Goal: Transaction & Acquisition: Book appointment/travel/reservation

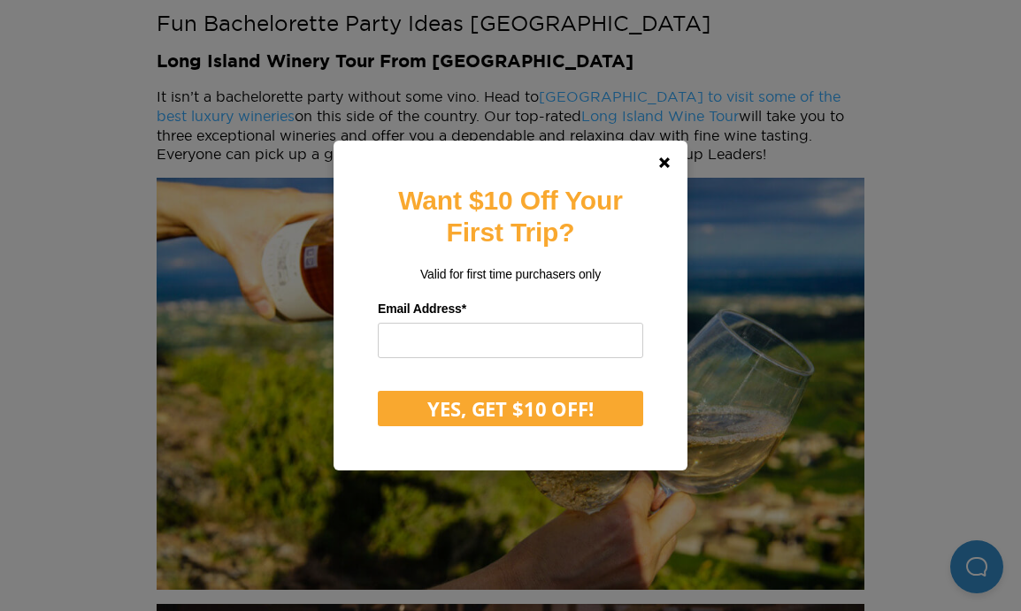
click at [691, 58] on div "Want $10 Off Your First Trip? Valid for first time purchasers only Email Addres…" at bounding box center [510, 305] width 1021 height 611
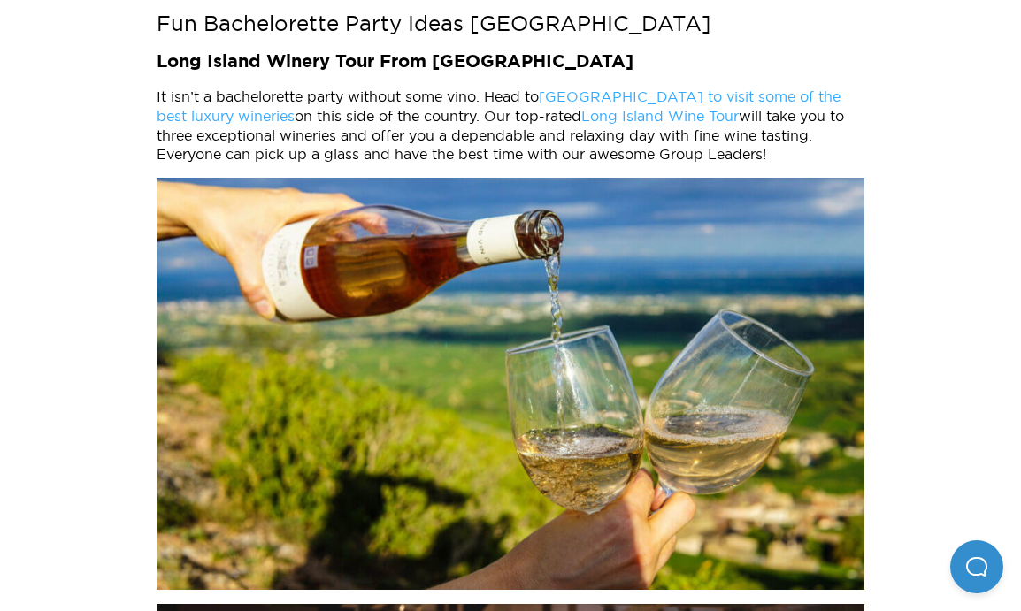
click at [631, 108] on link "Long Island Wine Tour" at bounding box center [659, 116] width 157 height 16
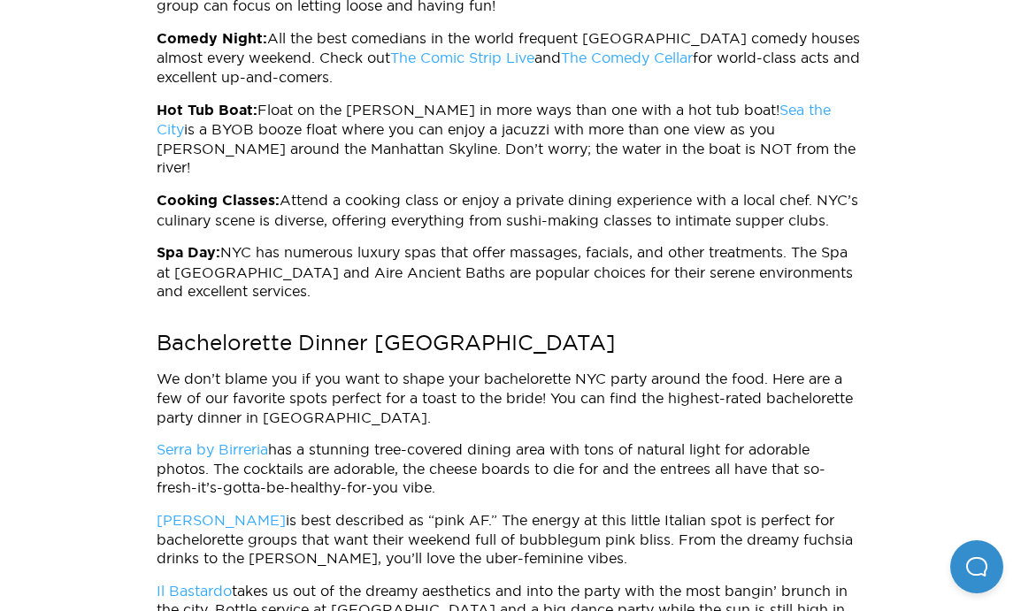
scroll to position [3844, 0]
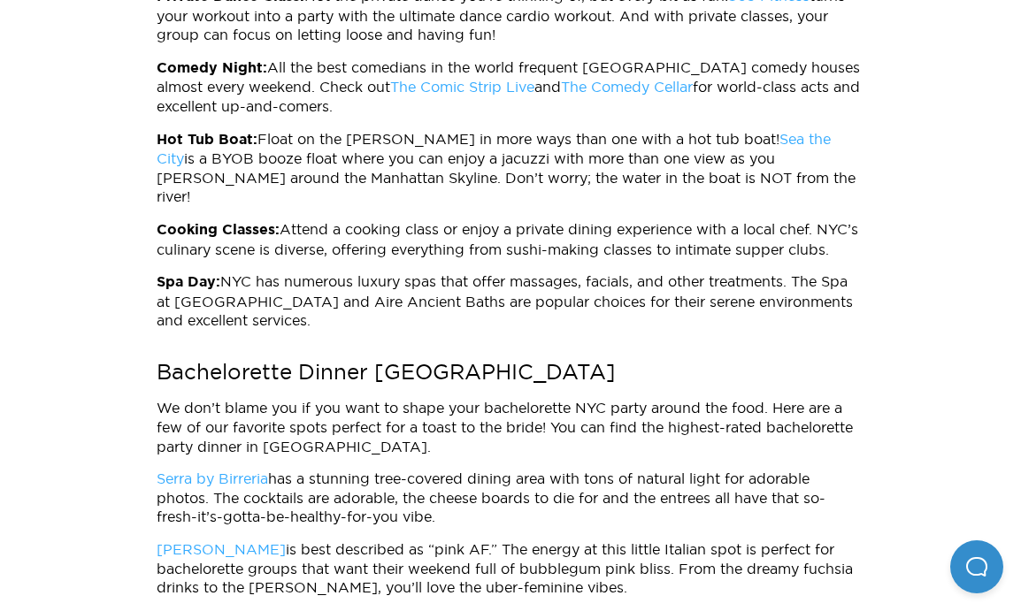
click at [747, 131] on link "Sea the City" at bounding box center [494, 149] width 674 height 36
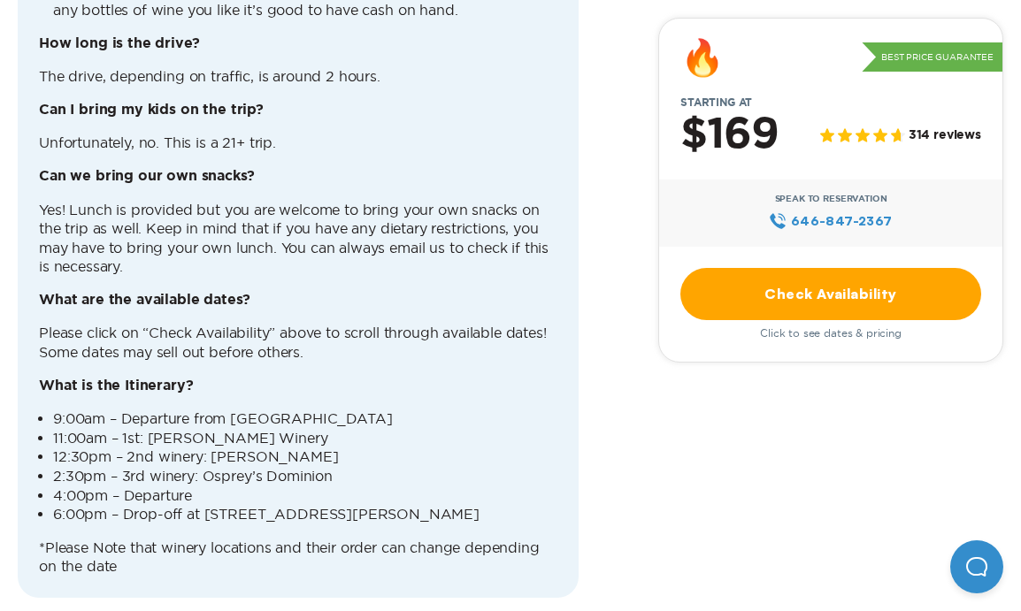
scroll to position [4647, 0]
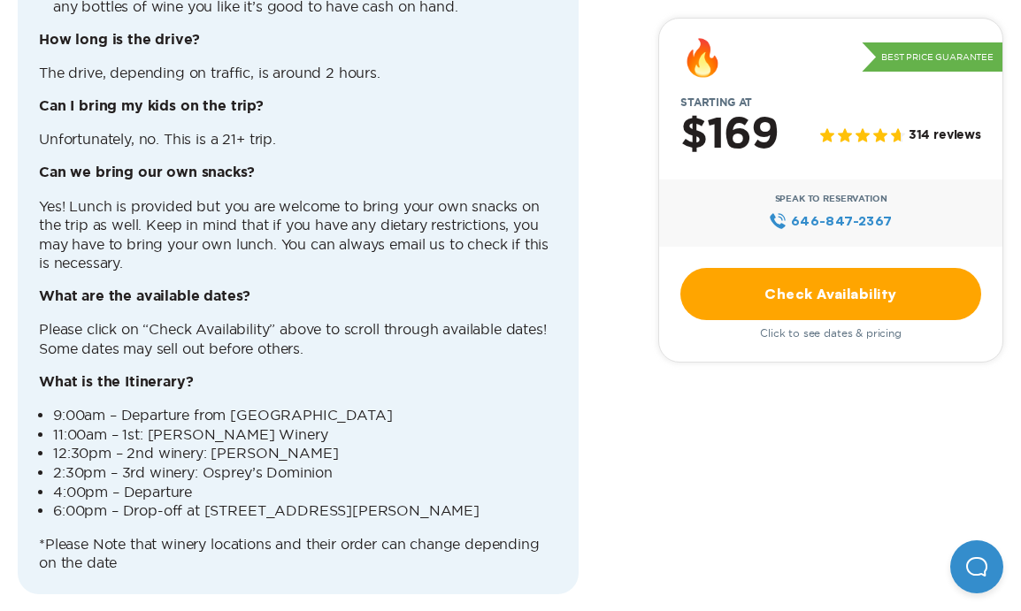
click at [747, 298] on link "Check Availability" at bounding box center [830, 294] width 301 height 52
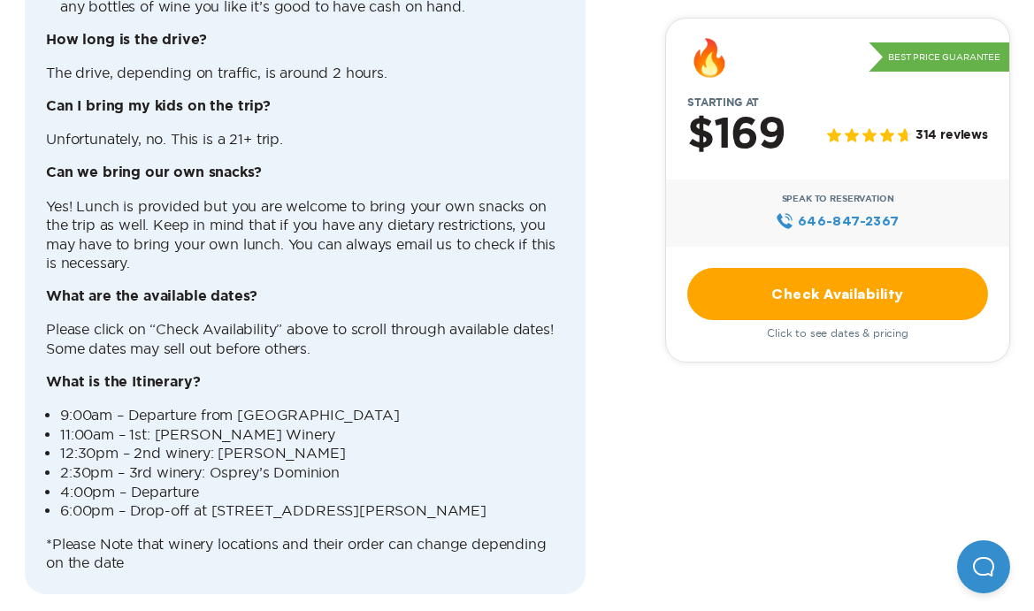
scroll to position [0, 0]
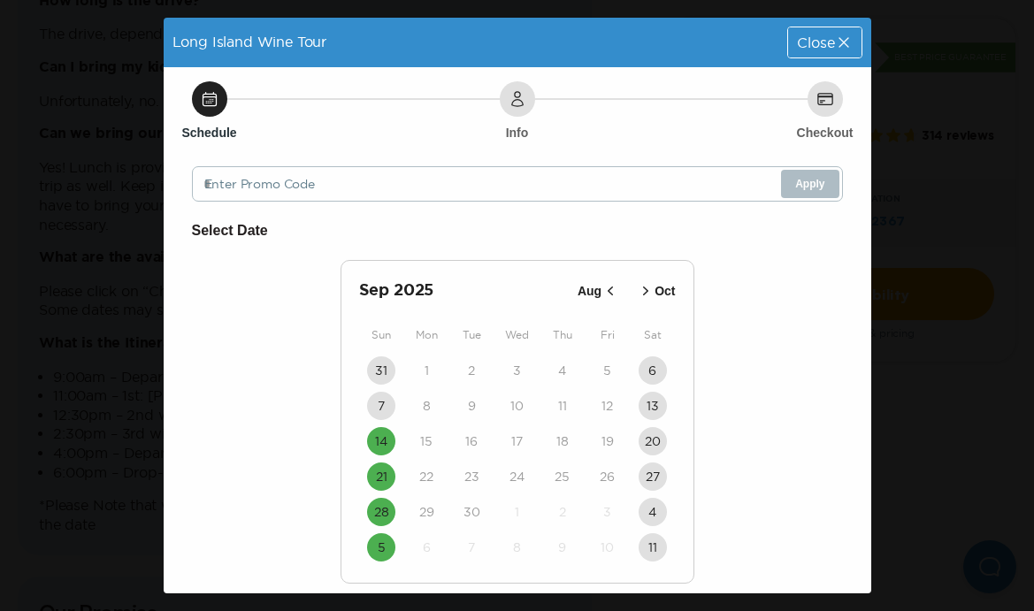
click at [835, 46] on icon at bounding box center [844, 43] width 18 height 18
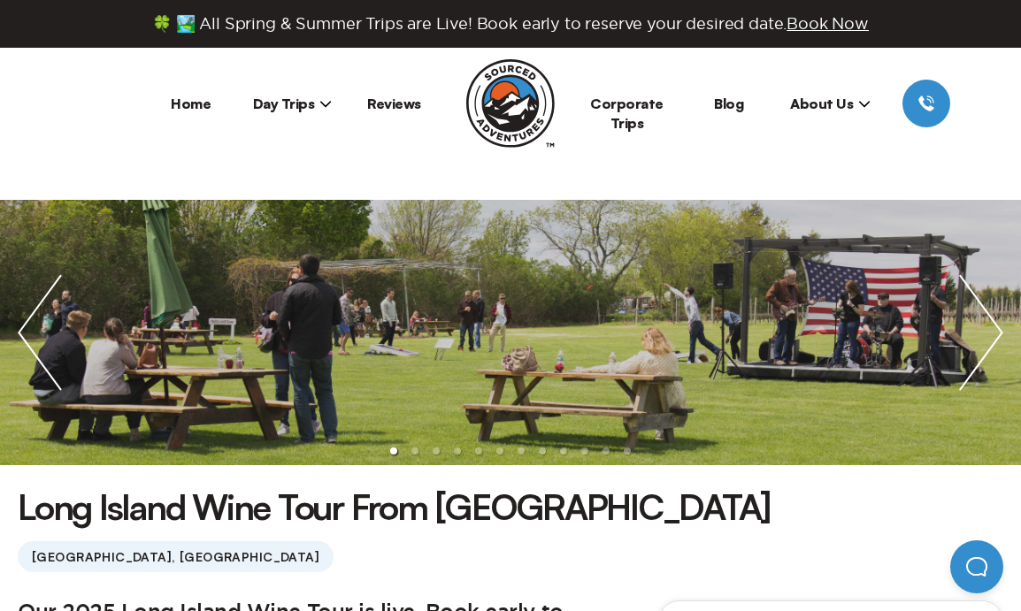
click at [282, 104] on span "Day Trips" at bounding box center [293, 104] width 80 height 18
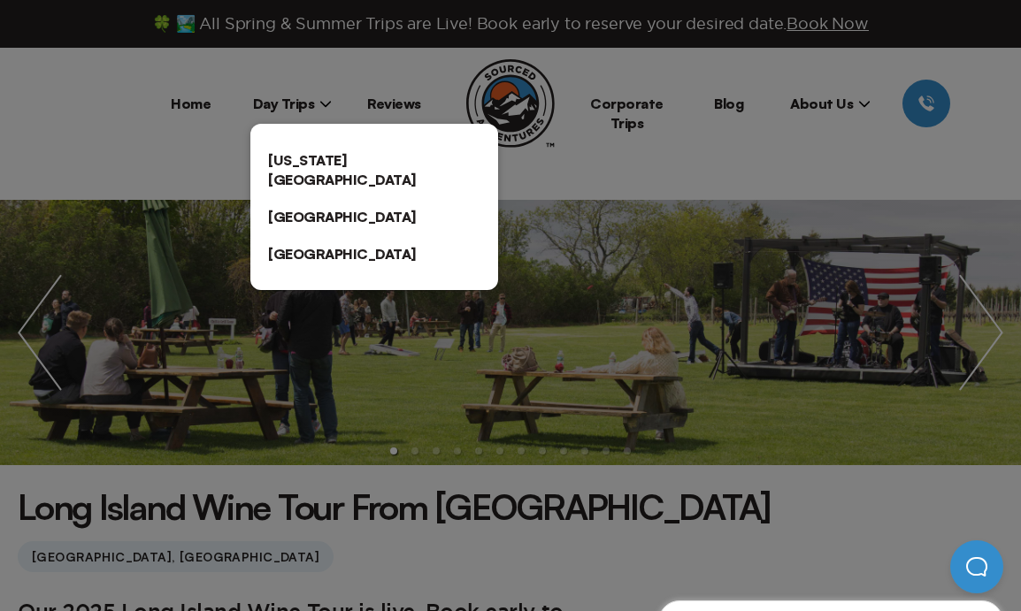
click at [321, 153] on link "[US_STATE][GEOGRAPHIC_DATA]" at bounding box center [374, 170] width 248 height 57
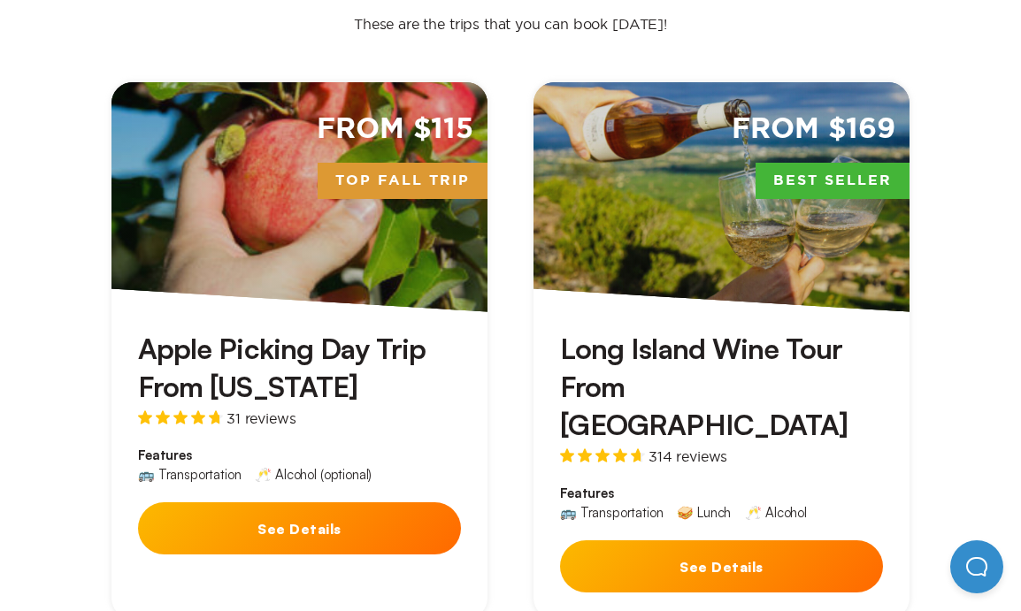
scroll to position [569, 0]
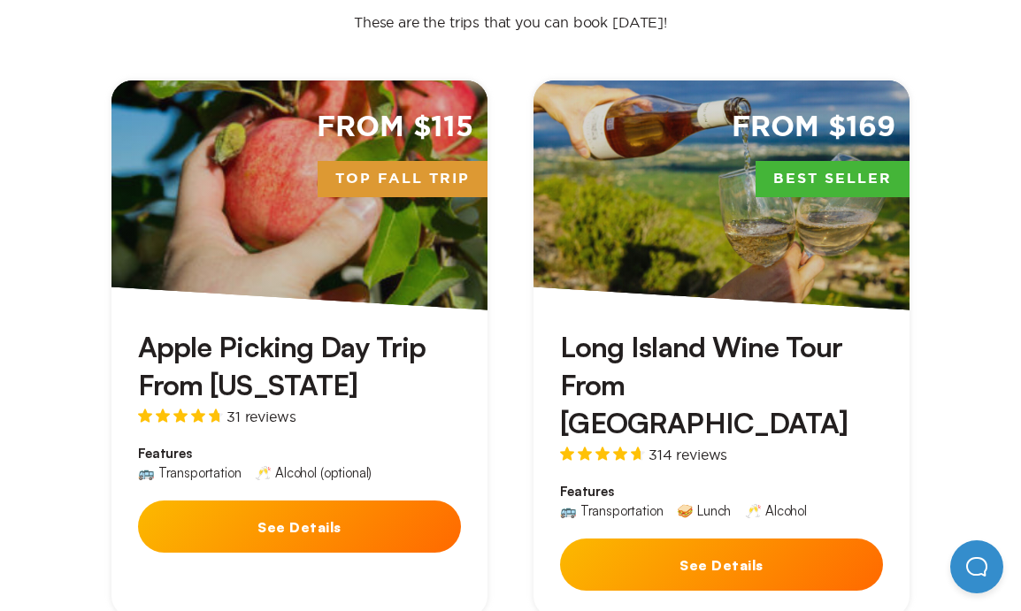
click at [391, 466] on div "🚌 Transportation 🥂 Alcohol (optional)" at bounding box center [299, 476] width 323 height 20
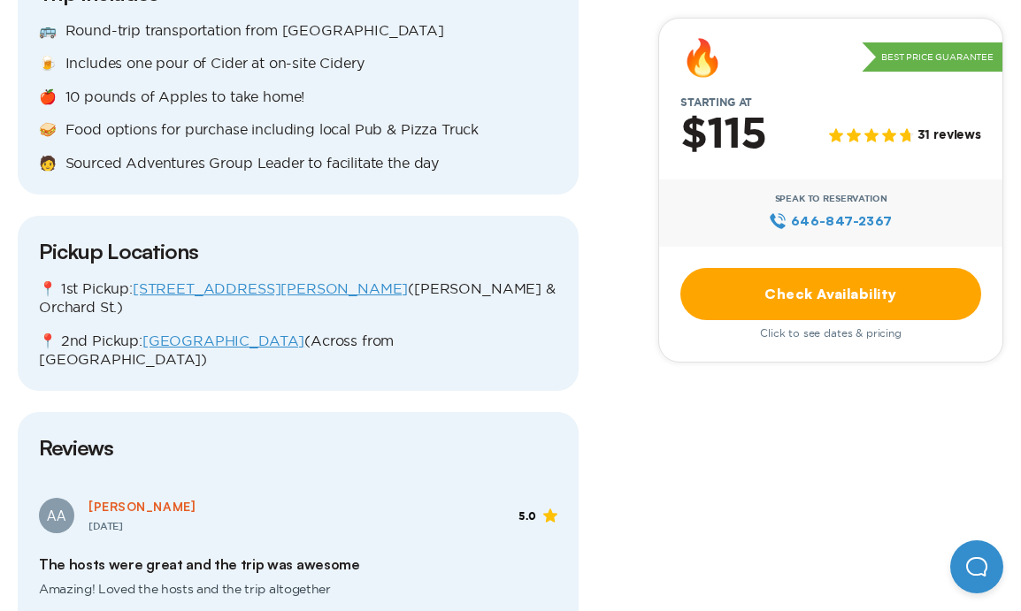
scroll to position [2036, 0]
